Goal: Find contact information: Find contact information

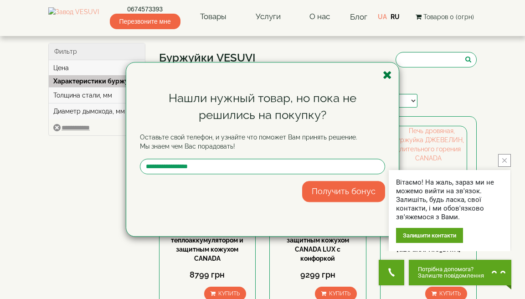
click at [387, 76] on icon "button" at bounding box center [387, 74] width 9 height 11
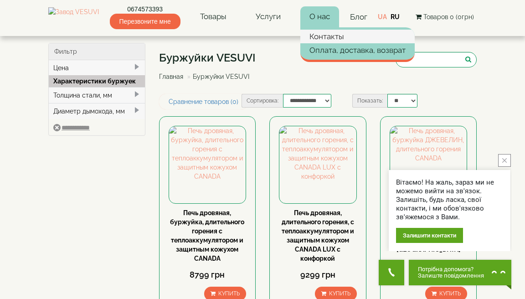
click at [332, 37] on link "Контакты" at bounding box center [357, 37] width 114 height 14
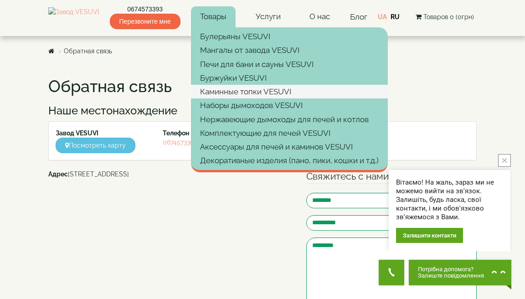
click at [264, 91] on link "Каминные топки VESUVI" at bounding box center [289, 92] width 197 height 14
